Goal: Find specific fact: Find specific fact

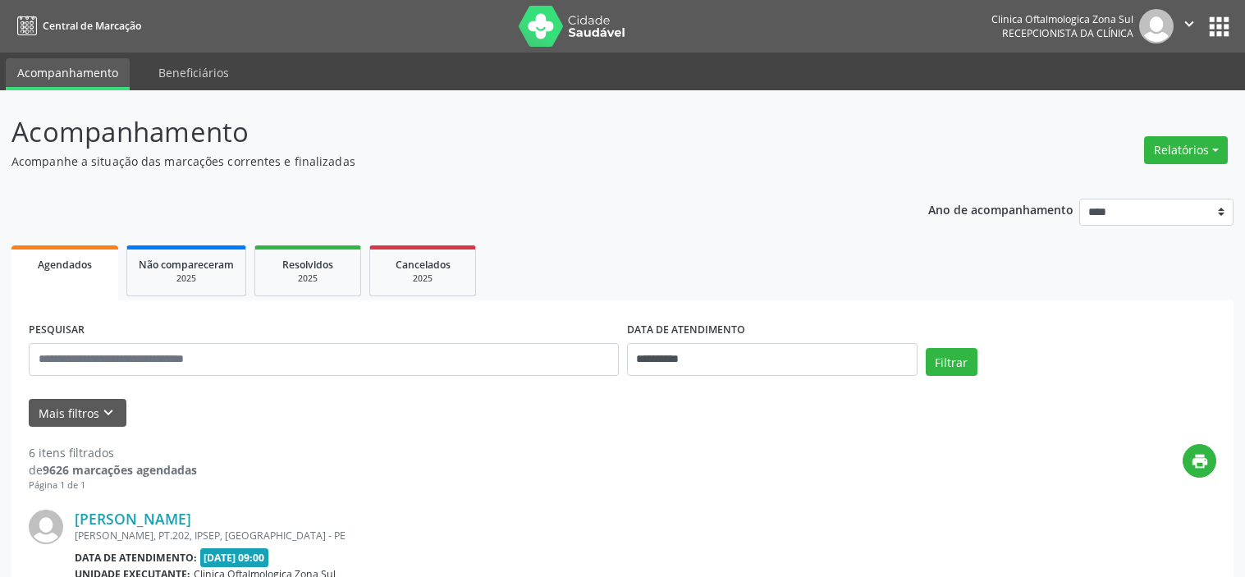
select select "*"
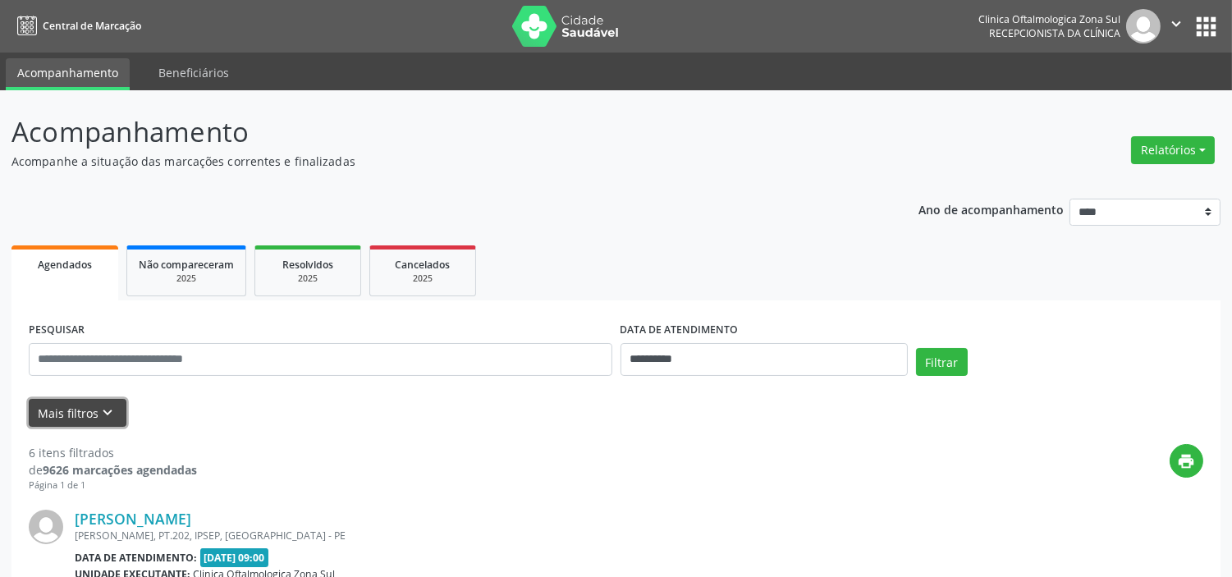
click at [30, 415] on button "Mais filtros keyboard_arrow_down" at bounding box center [78, 413] width 98 height 29
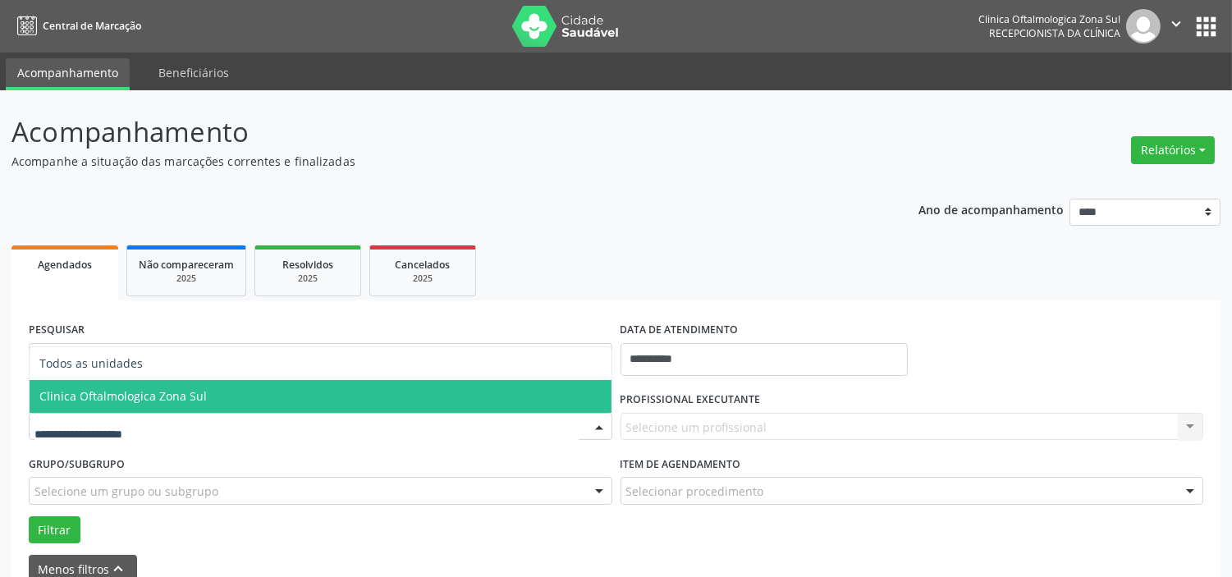
click at [158, 405] on span "Clinica Oftalmologica Zona Sul" at bounding box center [321, 396] width 582 height 33
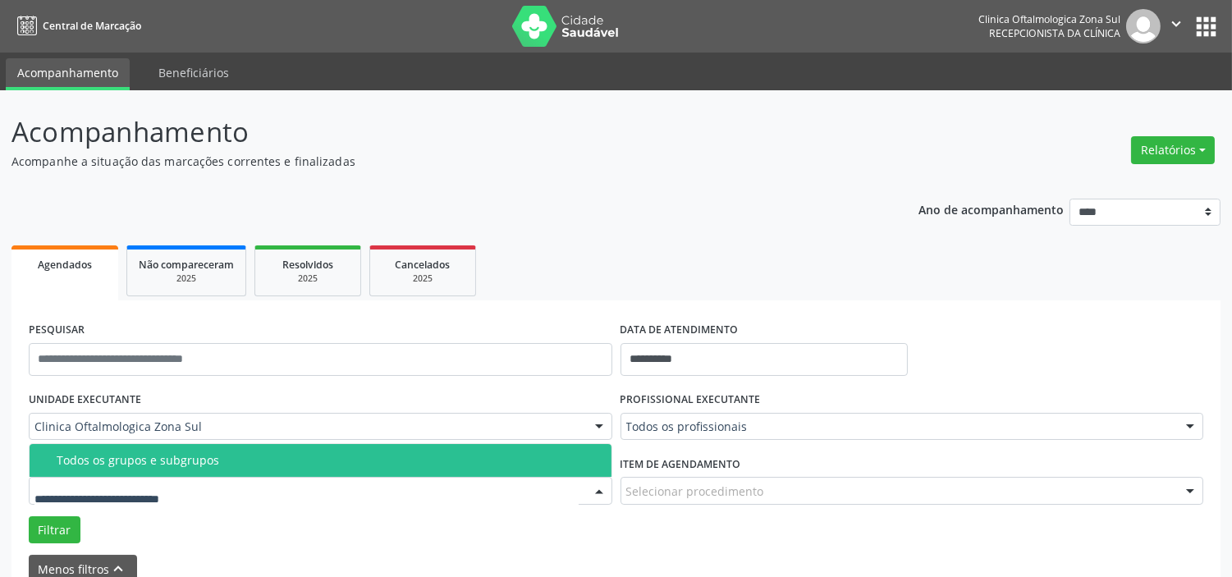
click at [178, 462] on div "Todos os grupos e subgrupos" at bounding box center [329, 460] width 545 height 13
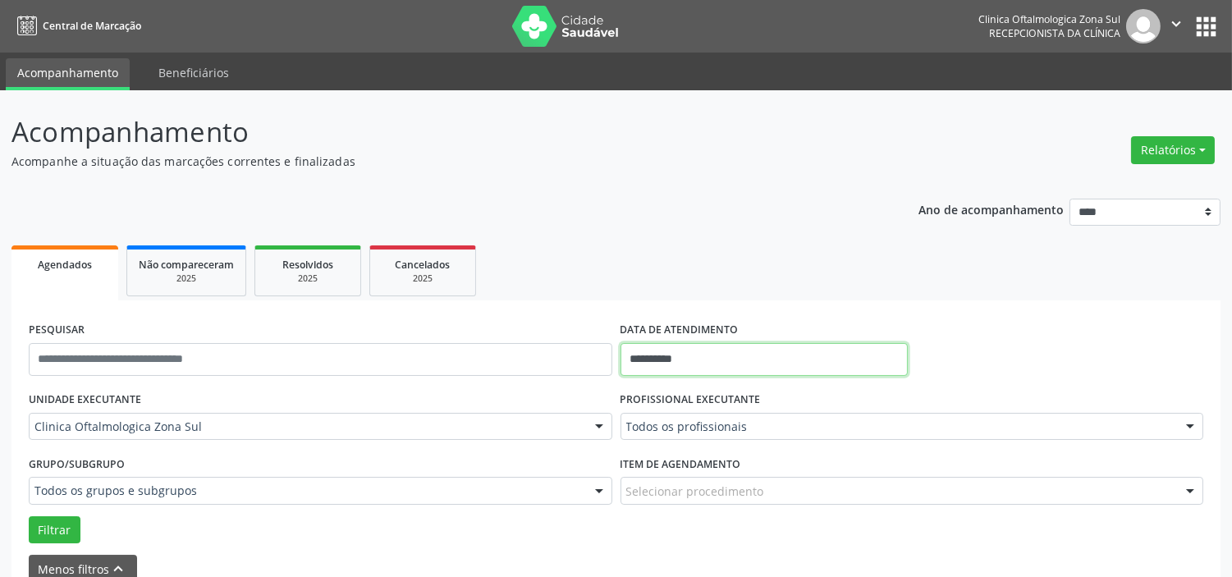
click at [718, 359] on input "**********" at bounding box center [763, 359] width 287 height 33
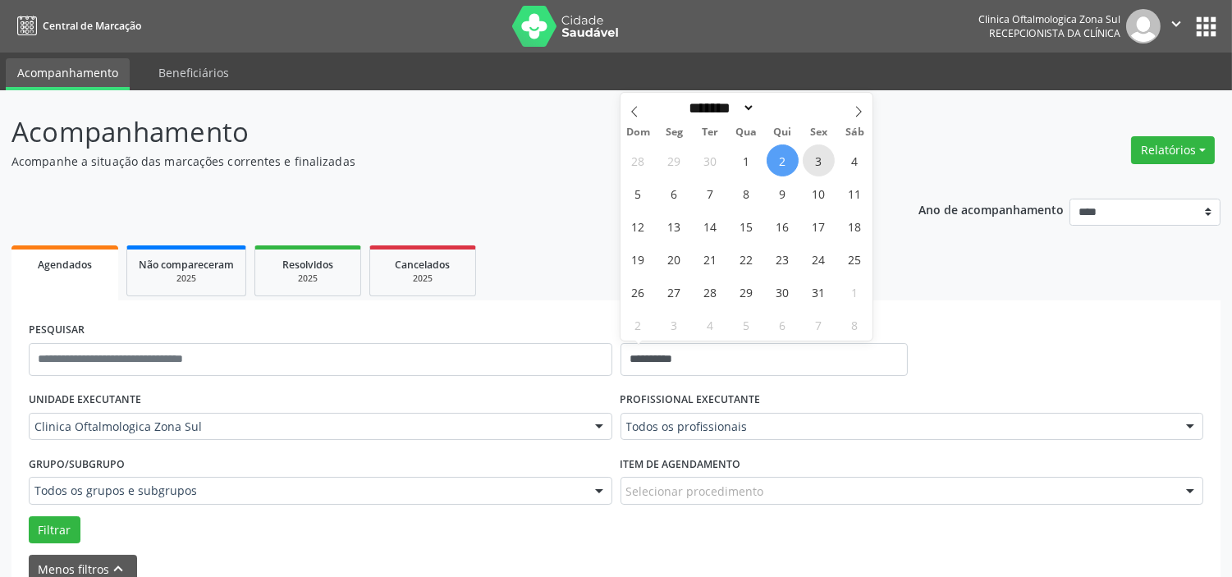
click at [819, 164] on span "3" at bounding box center [818, 160] width 32 height 32
type input "**********"
click at [853, 113] on icon at bounding box center [857, 111] width 11 height 11
select select "**"
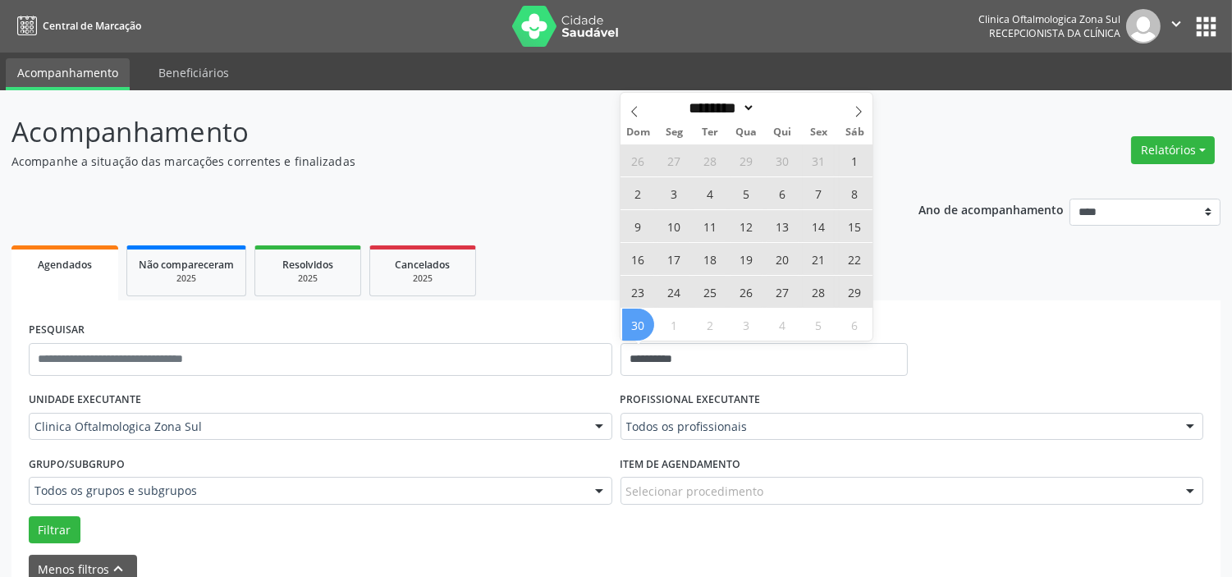
click at [628, 330] on span "30" at bounding box center [638, 324] width 32 height 32
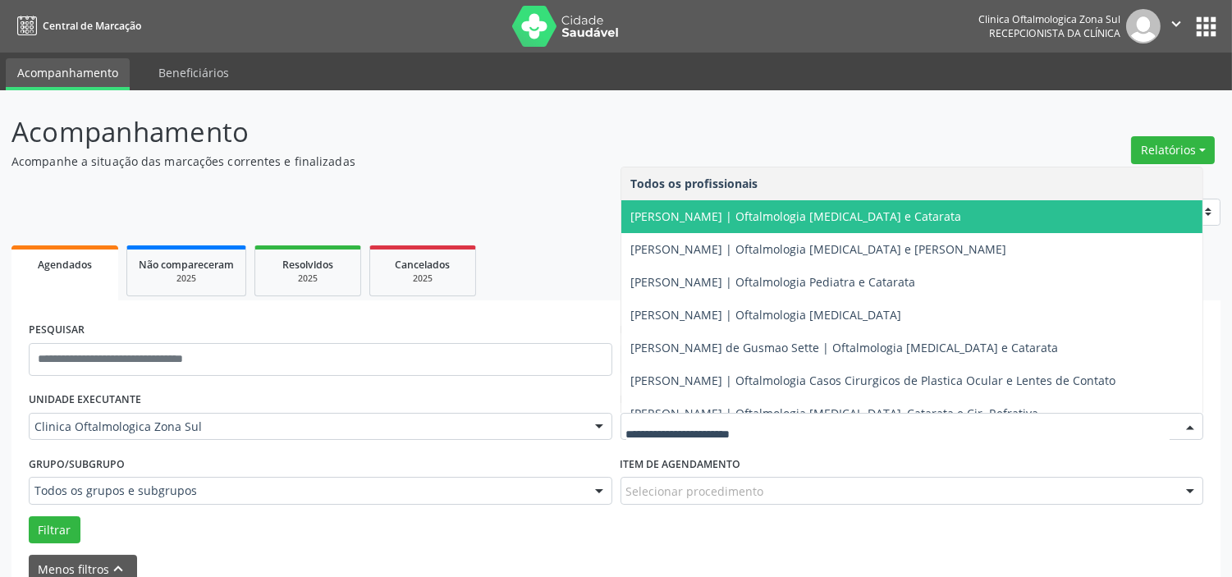
click at [698, 222] on span "[PERSON_NAME] | Oftalmologia [MEDICAL_DATA] e Catarata" at bounding box center [796, 216] width 331 height 16
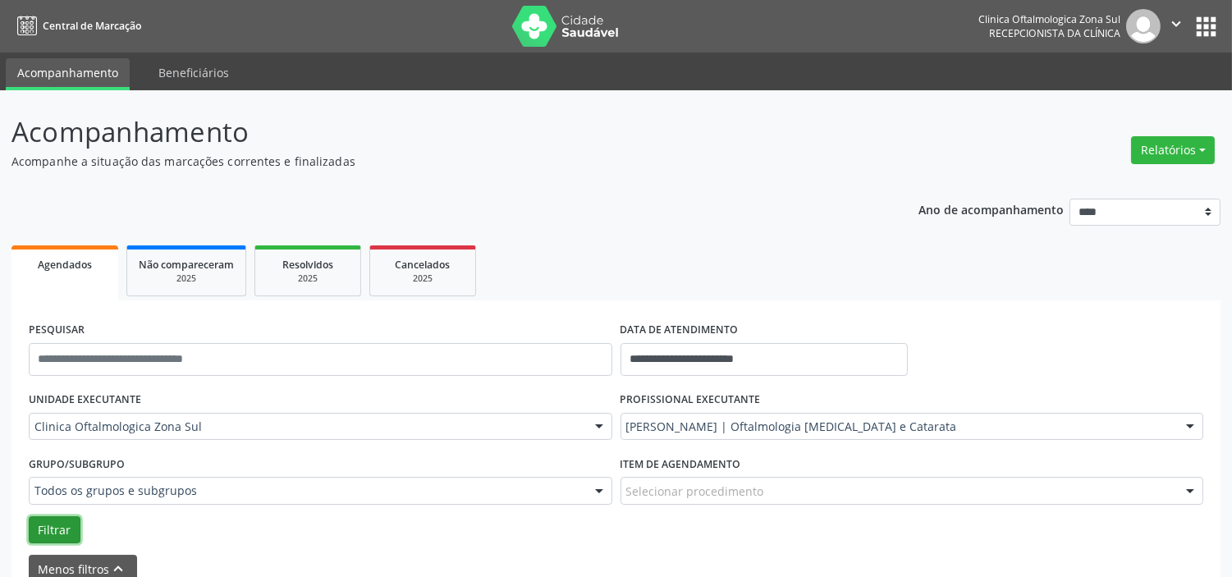
click at [51, 517] on button "Filtrar" at bounding box center [55, 530] width 52 height 28
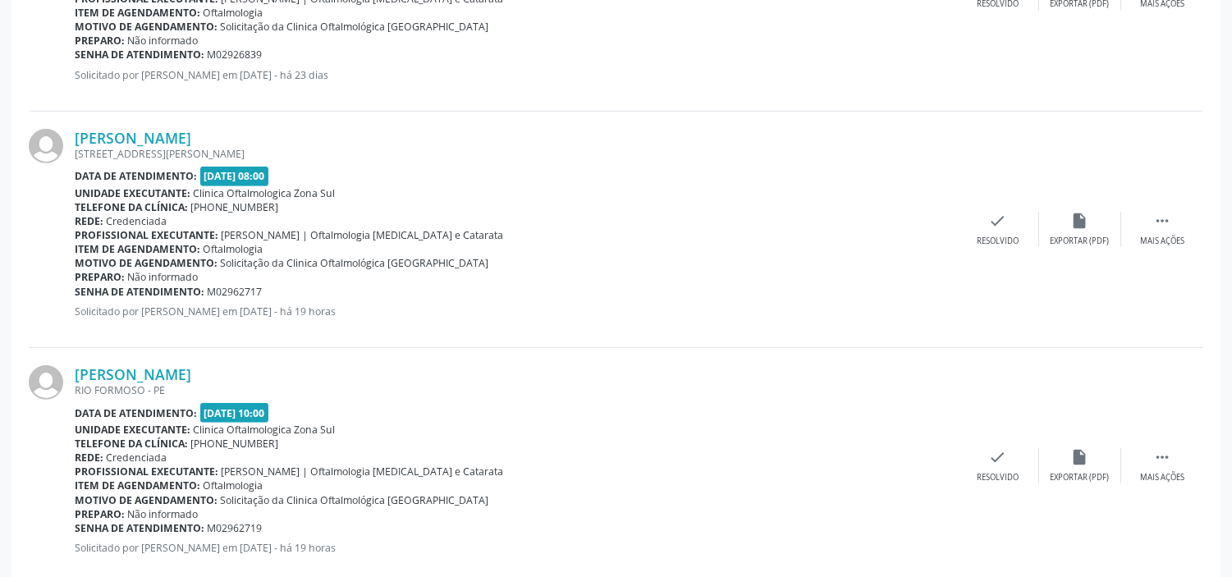
scroll to position [1688, 0]
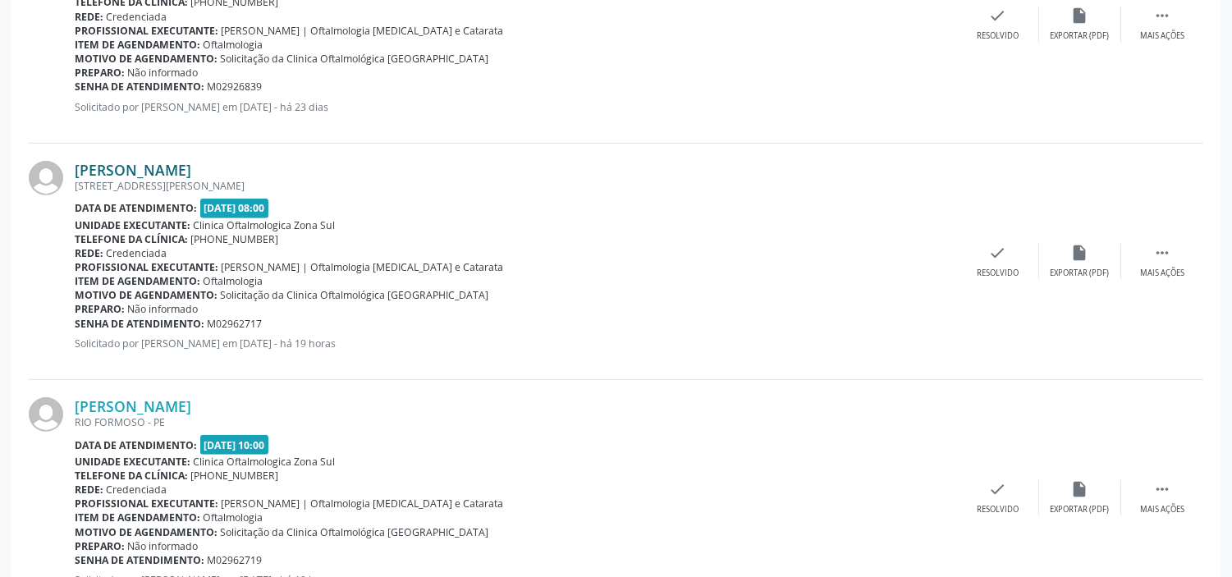
click at [191, 167] on link "[PERSON_NAME]" at bounding box center [133, 170] width 117 height 18
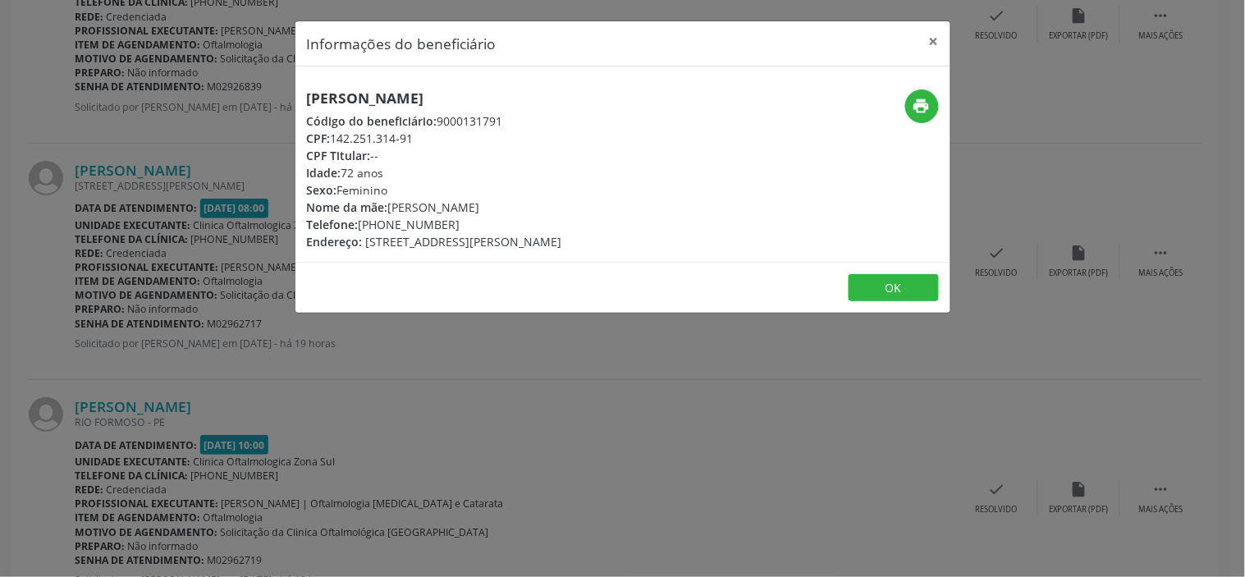
drag, startPoint x: 412, startPoint y: 141, endPoint x: 384, endPoint y: 141, distance: 27.9
click at [384, 141] on div "CPF: 142.251.314-91" at bounding box center [434, 138] width 255 height 17
drag, startPoint x: 410, startPoint y: 140, endPoint x: 334, endPoint y: 140, distance: 76.3
click at [334, 140] on div "CPF: 142.251.314-91" at bounding box center [434, 138] width 255 height 17
copy div "142.251.314-91"
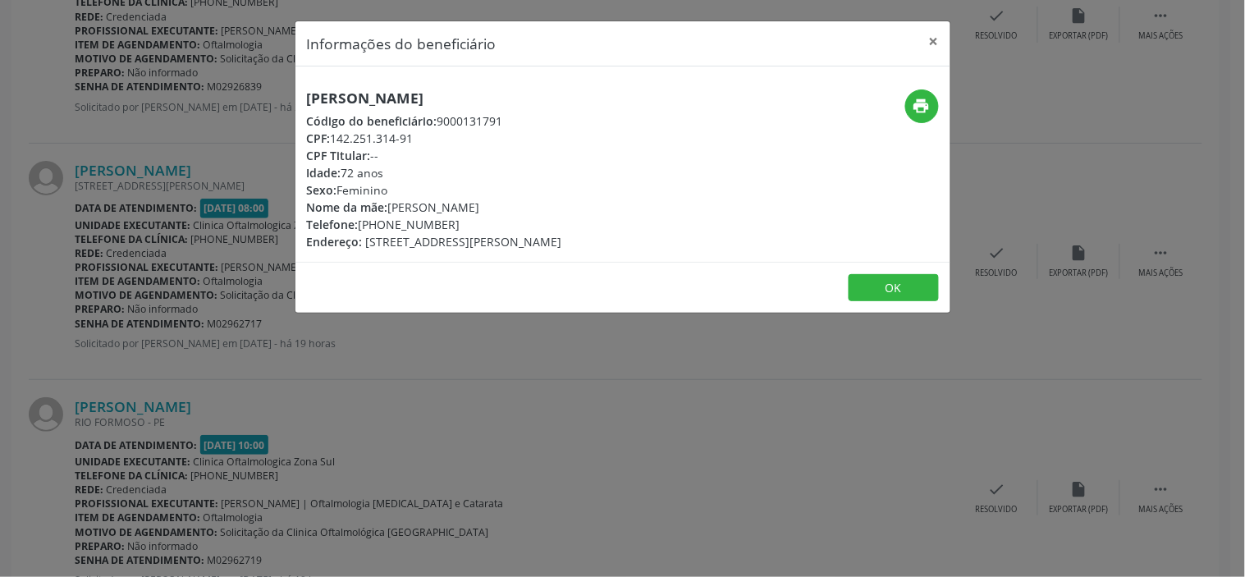
click at [421, 447] on div "Informações do beneficiário × Izauri [PERSON_NAME] Código do beneficiário: 9000…" at bounding box center [622, 288] width 1245 height 577
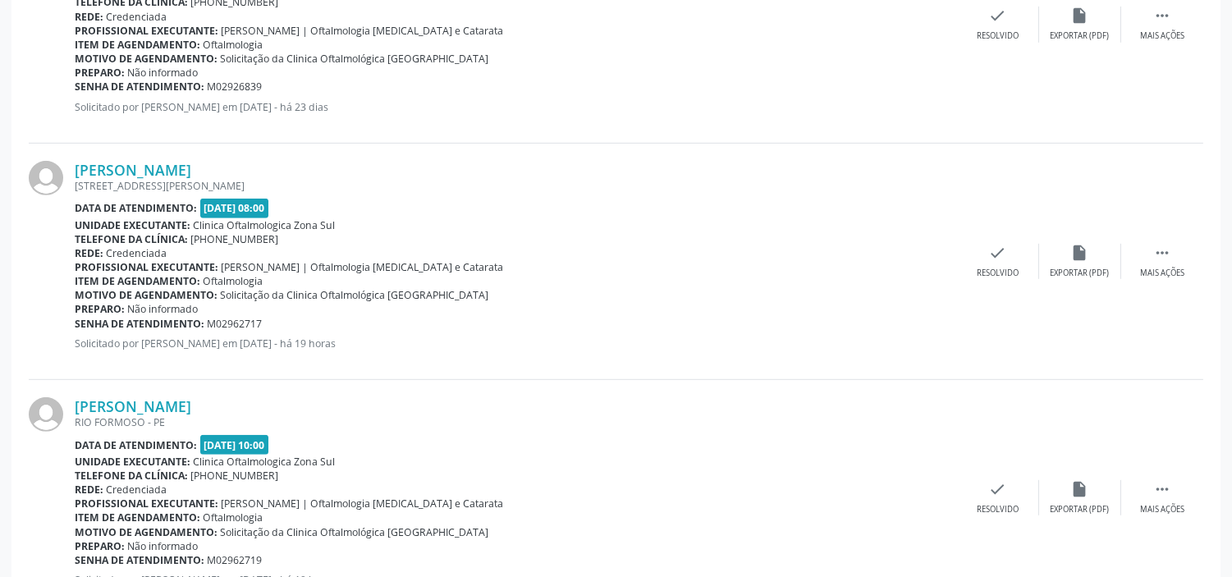
drag, startPoint x: 272, startPoint y: 324, endPoint x: 74, endPoint y: 321, distance: 197.8
click at [75, 321] on div "Senha de atendimento: M02962717" at bounding box center [516, 324] width 882 height 14
copy div "Senha de atendimento: M02962717"
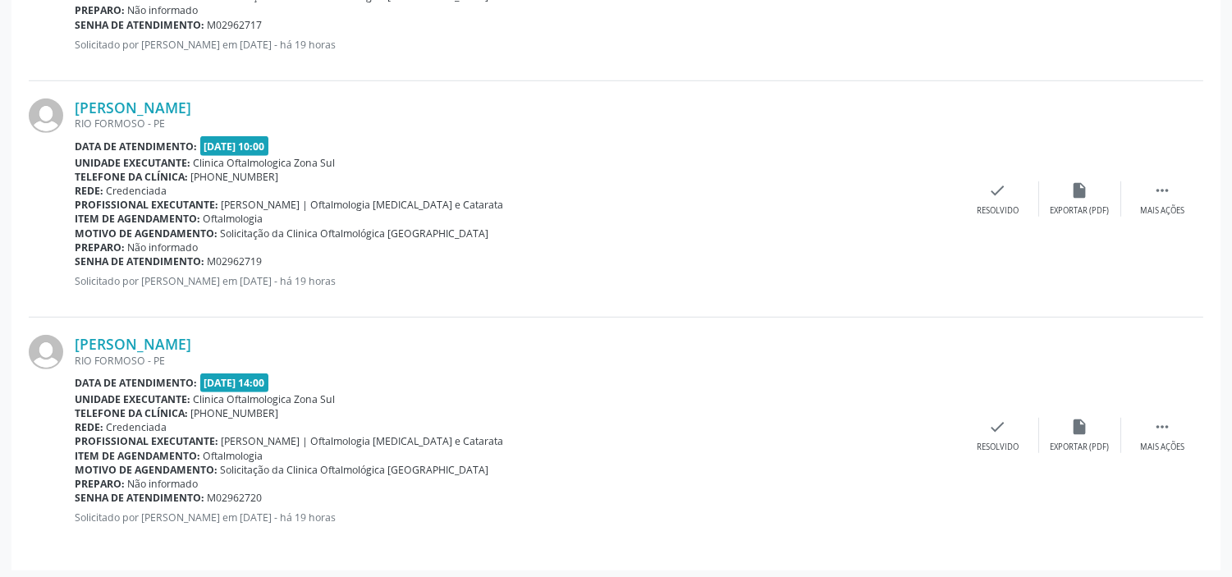
scroll to position [1990, 0]
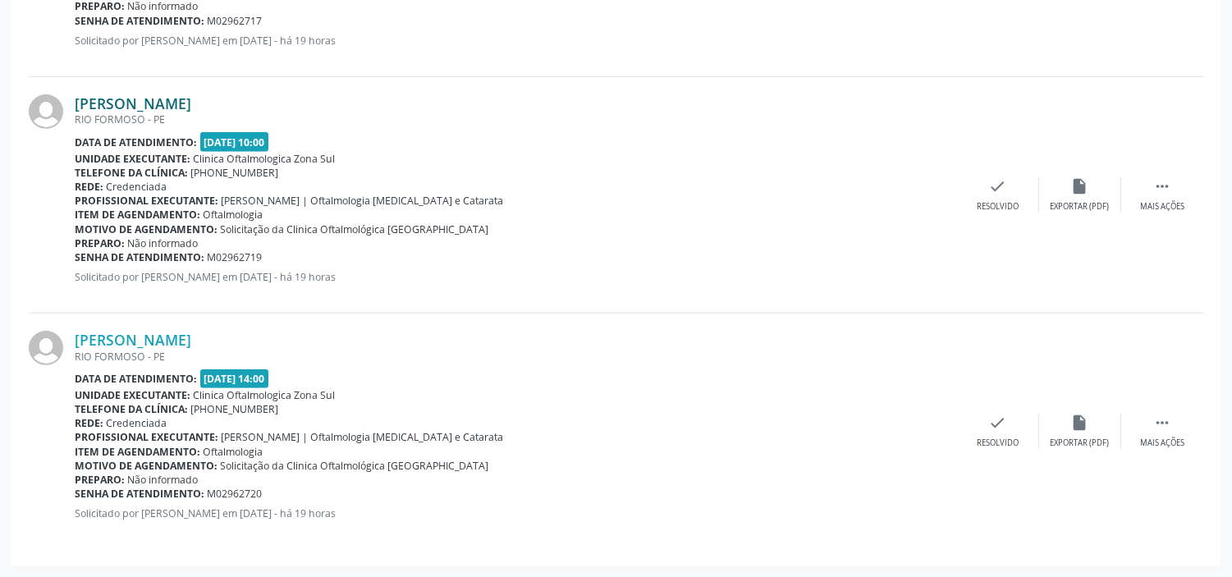
click at [191, 101] on link "[PERSON_NAME]" at bounding box center [133, 103] width 117 height 18
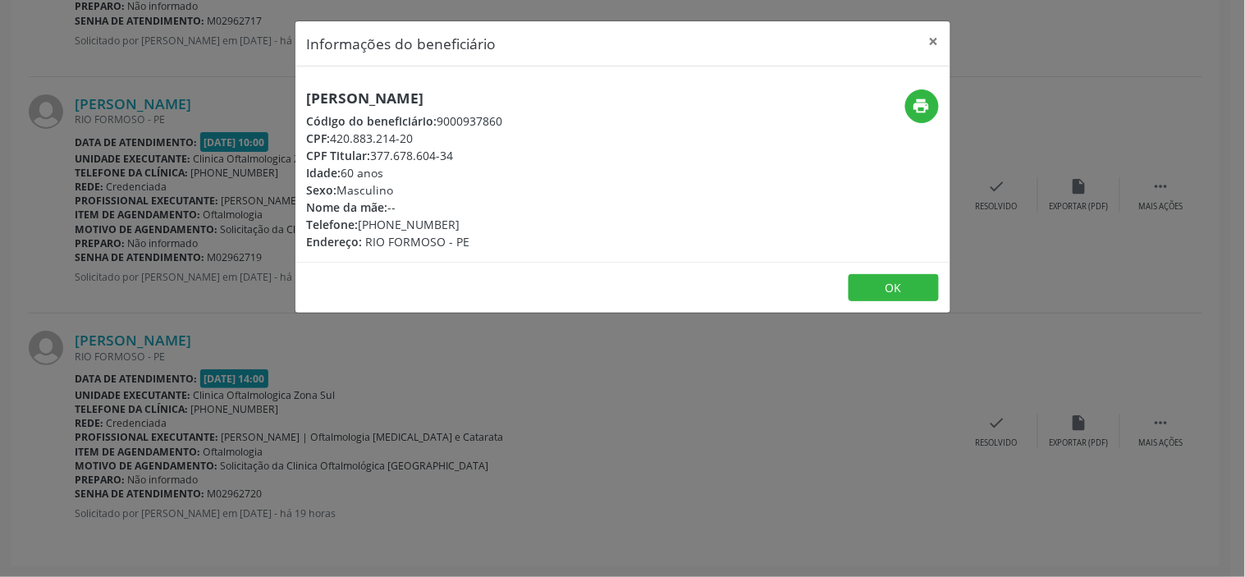
drag, startPoint x: 423, startPoint y: 137, endPoint x: 335, endPoint y: 136, distance: 88.6
click at [335, 136] on div "CPF: 420.883.214-20" at bounding box center [405, 138] width 196 height 17
copy div "420.883.214-20"
click at [934, 42] on button "×" at bounding box center [933, 41] width 33 height 40
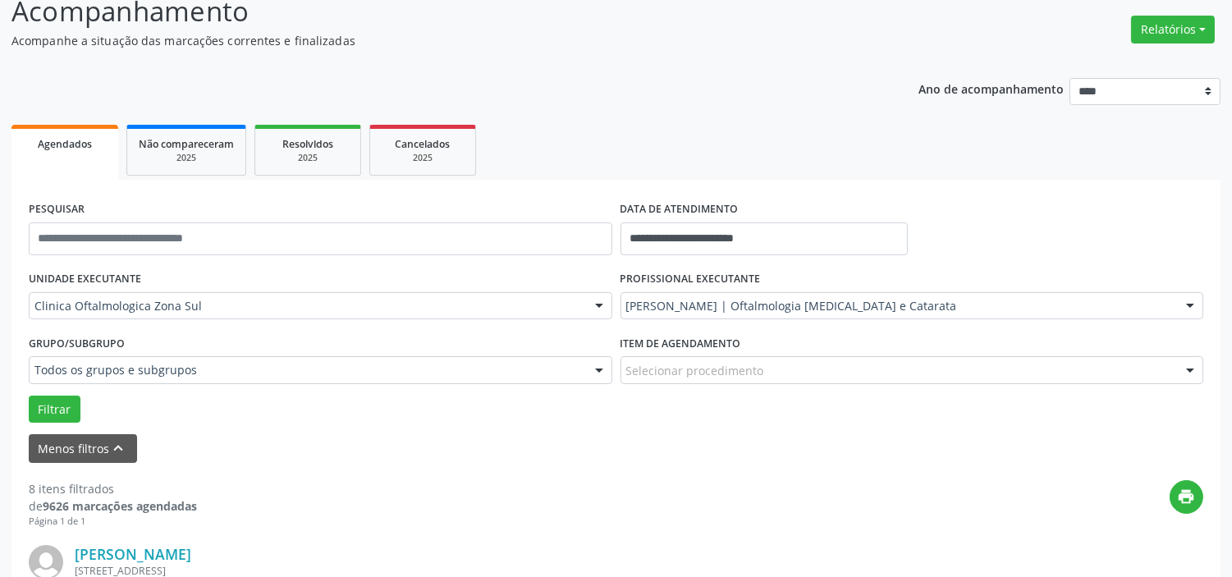
scroll to position [0, 0]
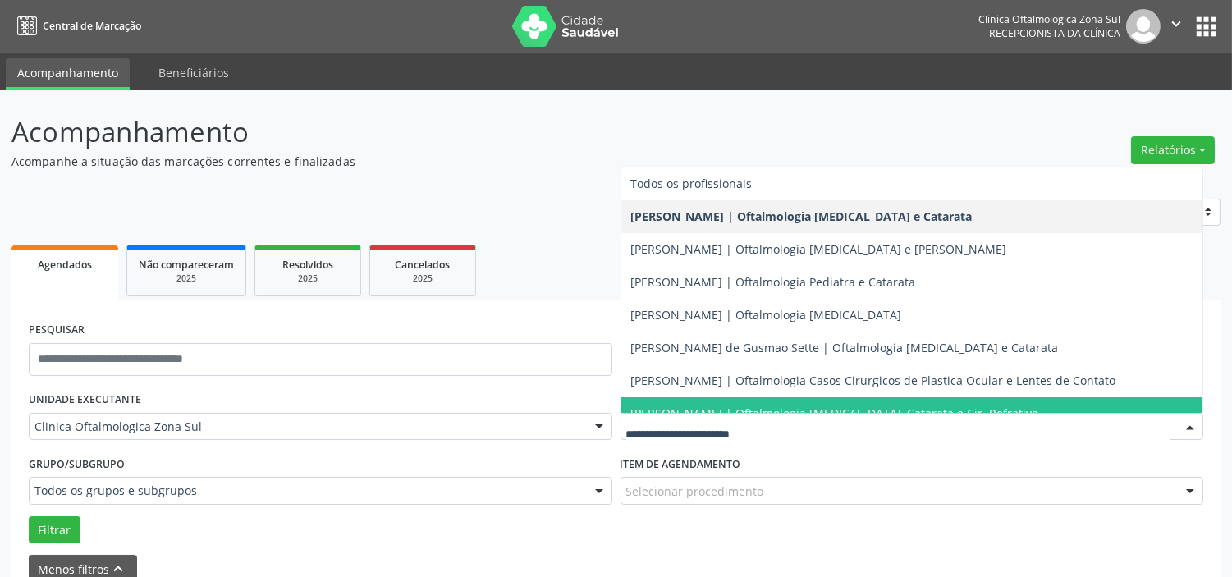
click at [743, 410] on span "[PERSON_NAME] | Oftalmologia [MEDICAL_DATA], Catarata e Cir. Refrativa" at bounding box center [835, 413] width 408 height 16
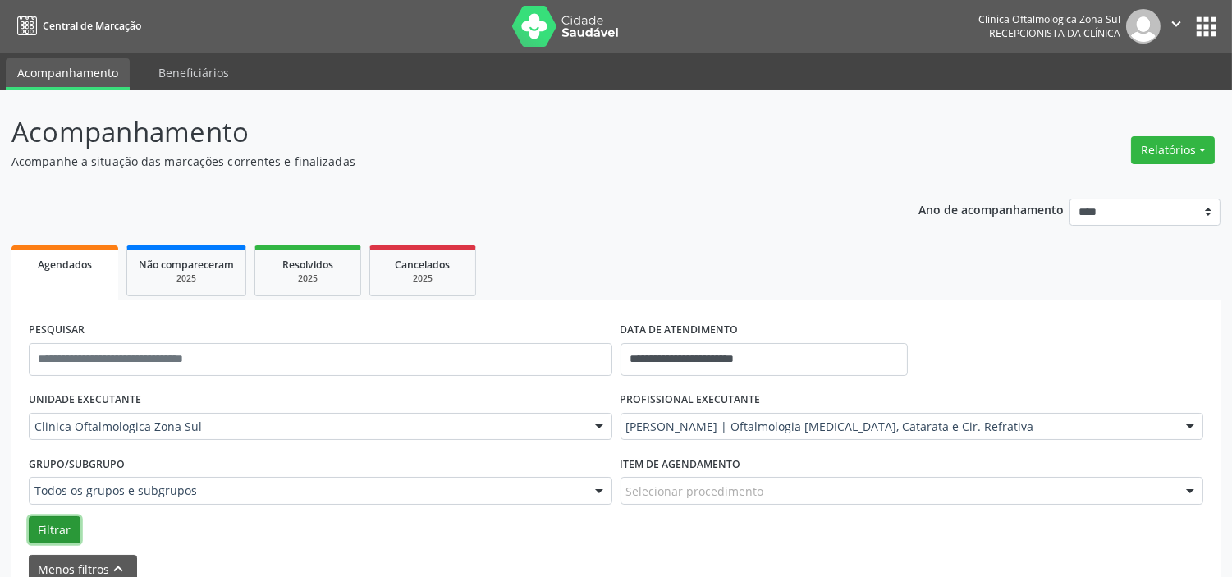
click at [47, 529] on button "Filtrar" at bounding box center [55, 530] width 52 height 28
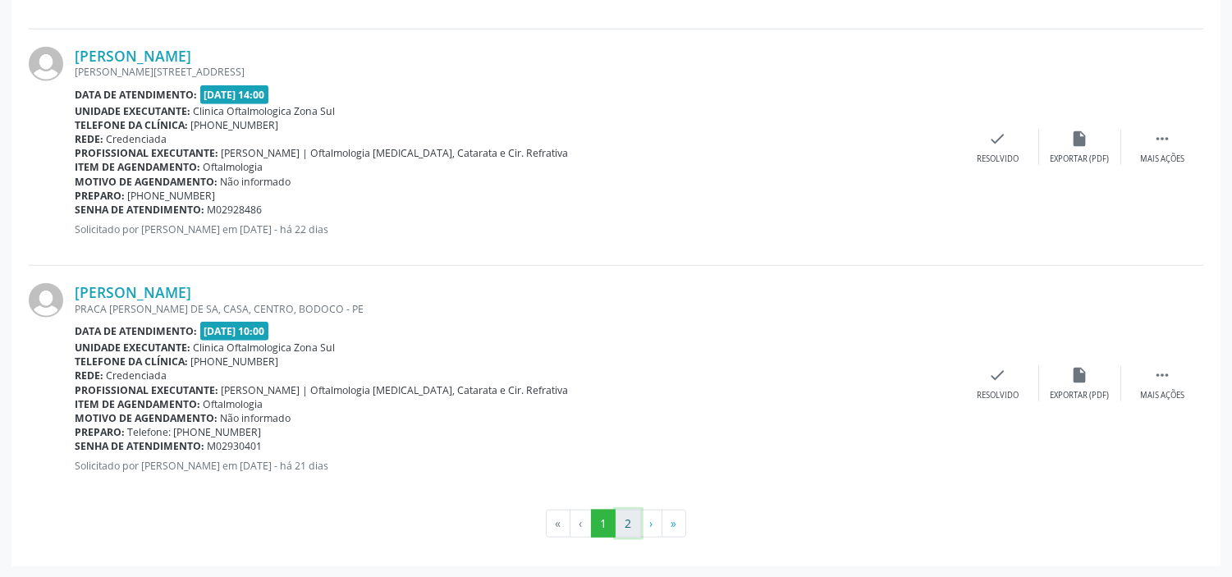
click at [630, 523] on button "2" at bounding box center [627, 524] width 25 height 28
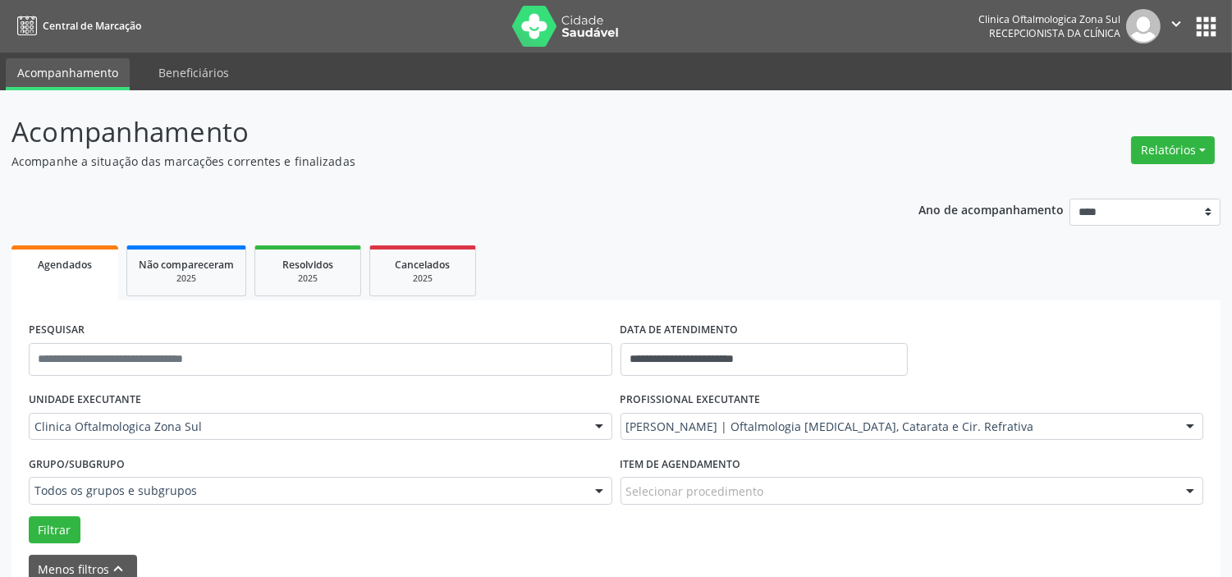
click at [1184, 18] on icon "" at bounding box center [1176, 24] width 18 height 18
click at [1147, 96] on link "Sair" at bounding box center [1133, 100] width 113 height 23
